Goal: Navigation & Orientation: Find specific page/section

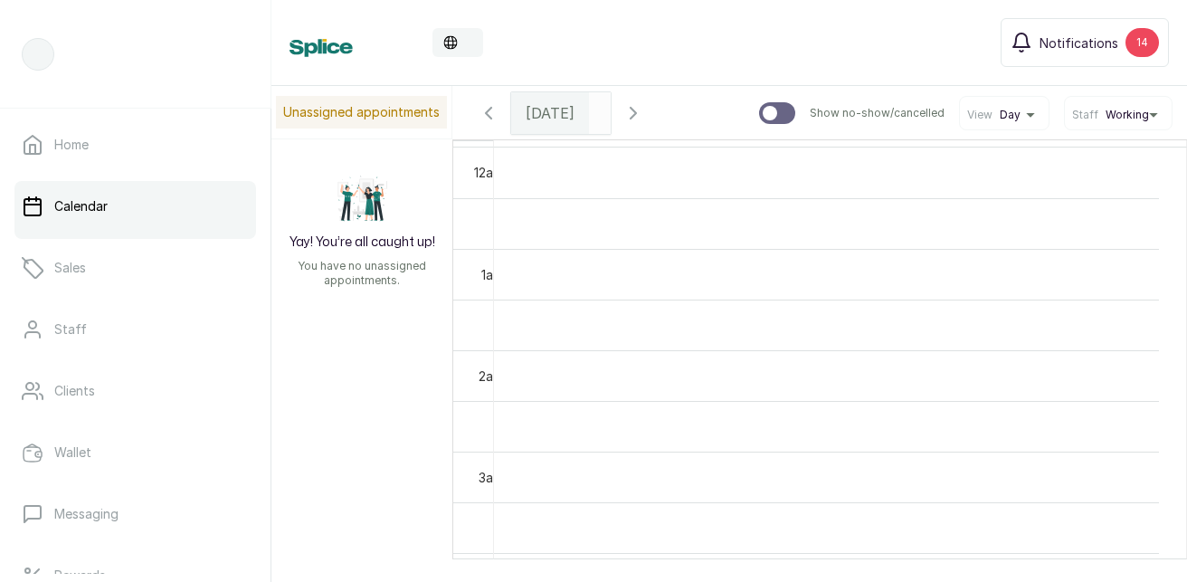
scroll to position [609, 0]
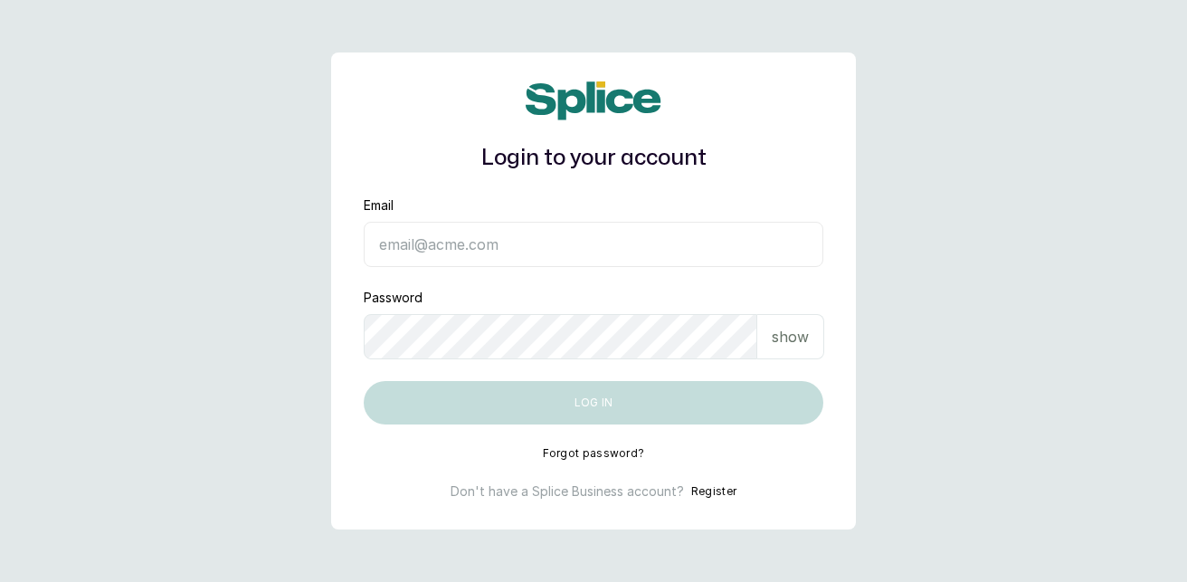
type input "[EMAIL_ADDRESS][DOMAIN_NAME]"
click at [797, 340] on p "show" at bounding box center [790, 337] width 37 height 22
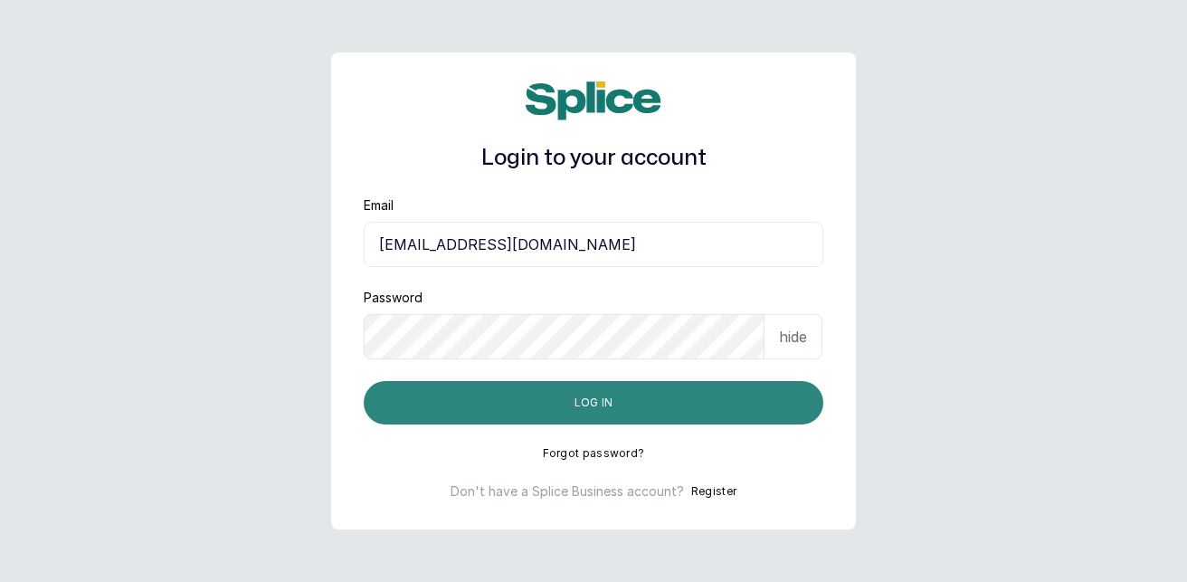
click at [767, 411] on button "Log in" at bounding box center [594, 402] width 460 height 43
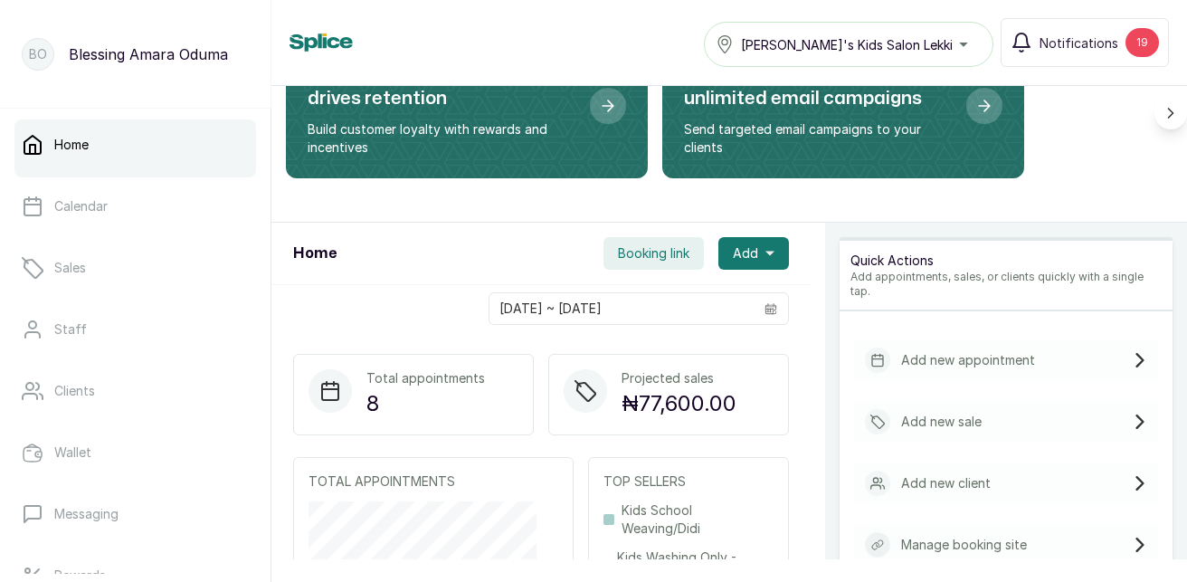
scroll to position [181, 0]
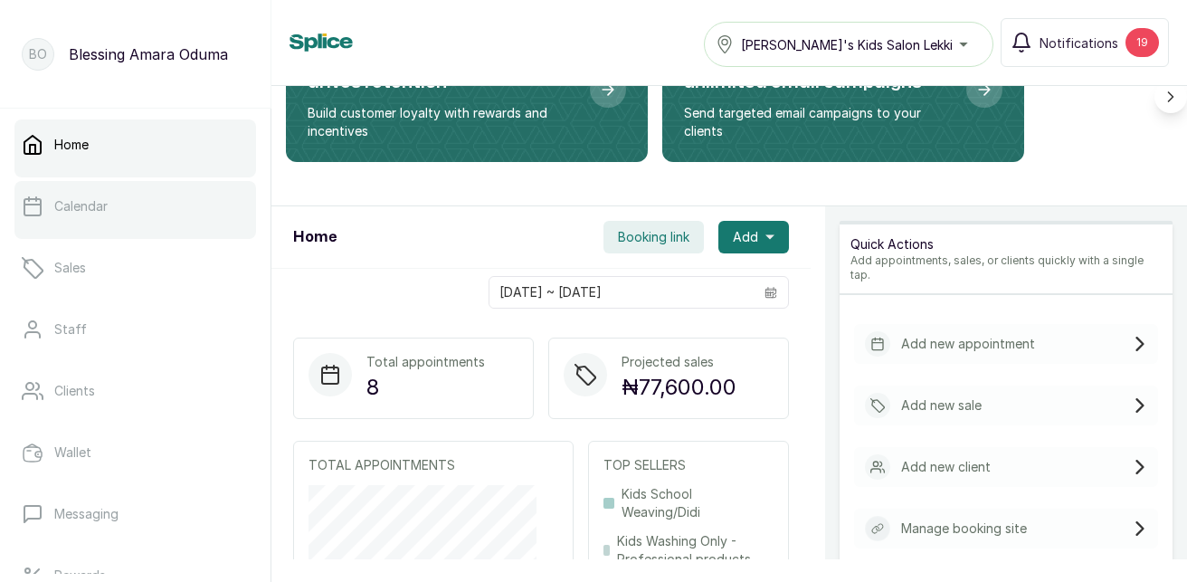
click at [128, 195] on link "Calendar" at bounding box center [135, 206] width 242 height 51
